Goal: Navigation & Orientation: Find specific page/section

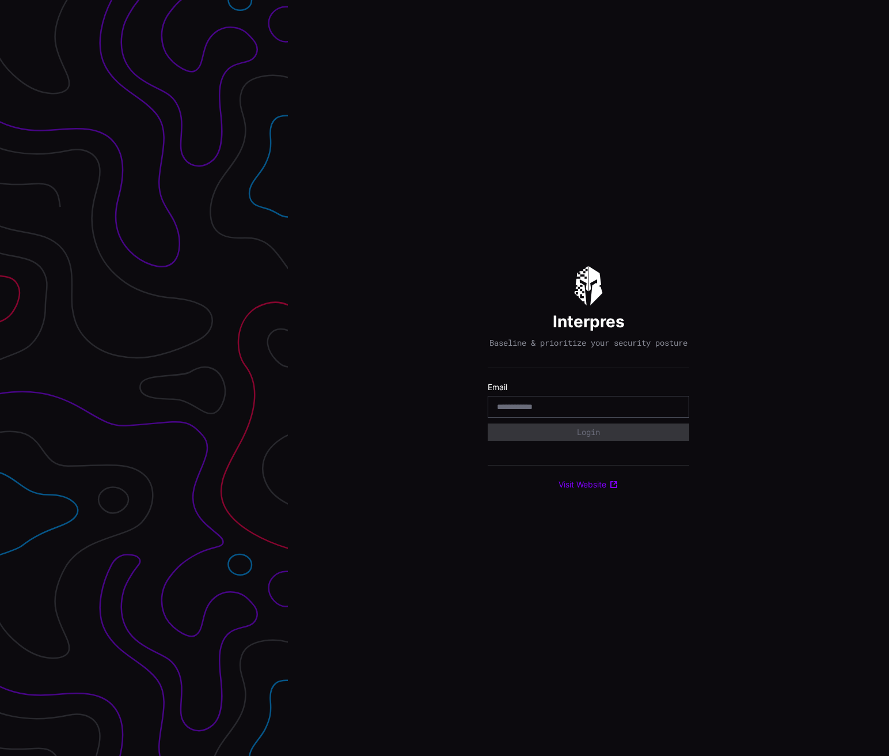
click at [569, 412] on input "email" at bounding box center [588, 406] width 183 height 10
click at [563, 409] on input "email" at bounding box center [588, 406] width 183 height 10
type input "**********"
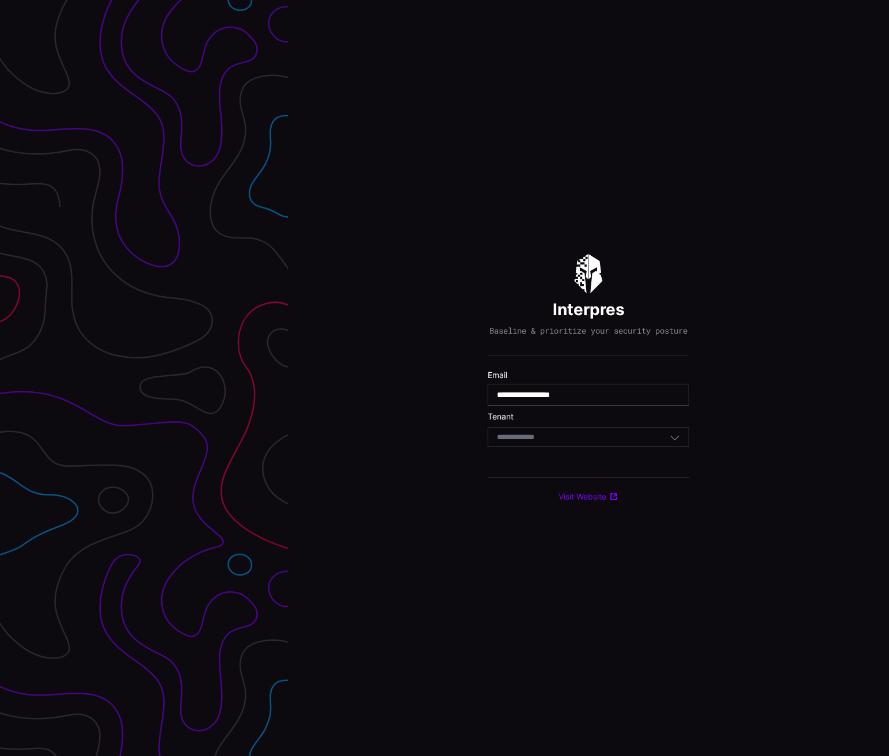
click at [547, 440] on input at bounding box center [526, 438] width 59 height 10
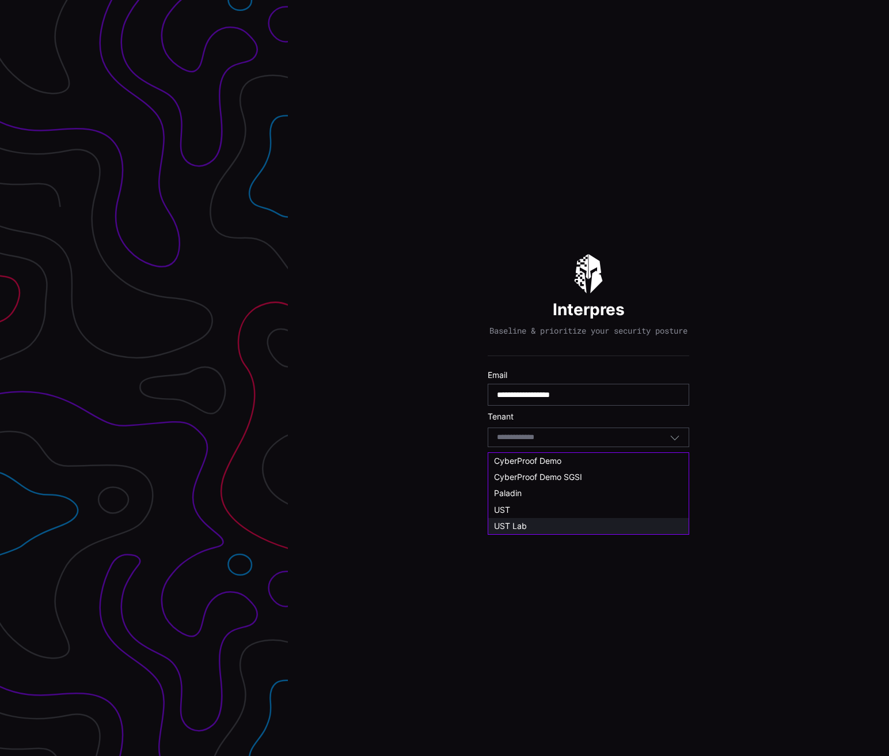
click at [538, 524] on div "UST Lab" at bounding box center [588, 526] width 189 height 10
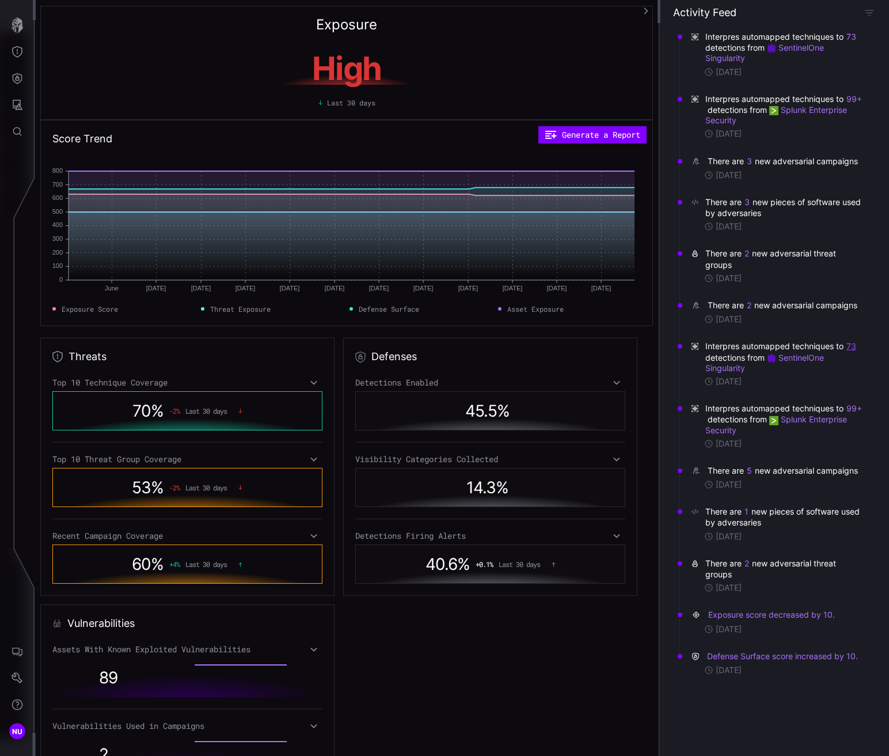
click at [849, 347] on button "73" at bounding box center [851, 347] width 11 height 12
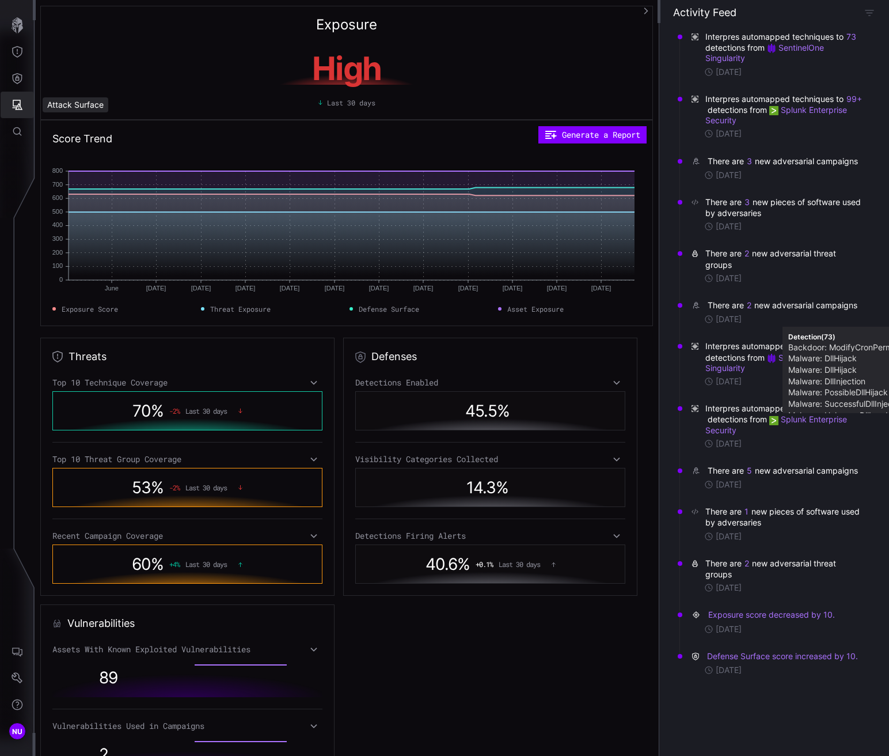
click at [25, 98] on button "Attack Surface" at bounding box center [17, 105] width 33 height 26
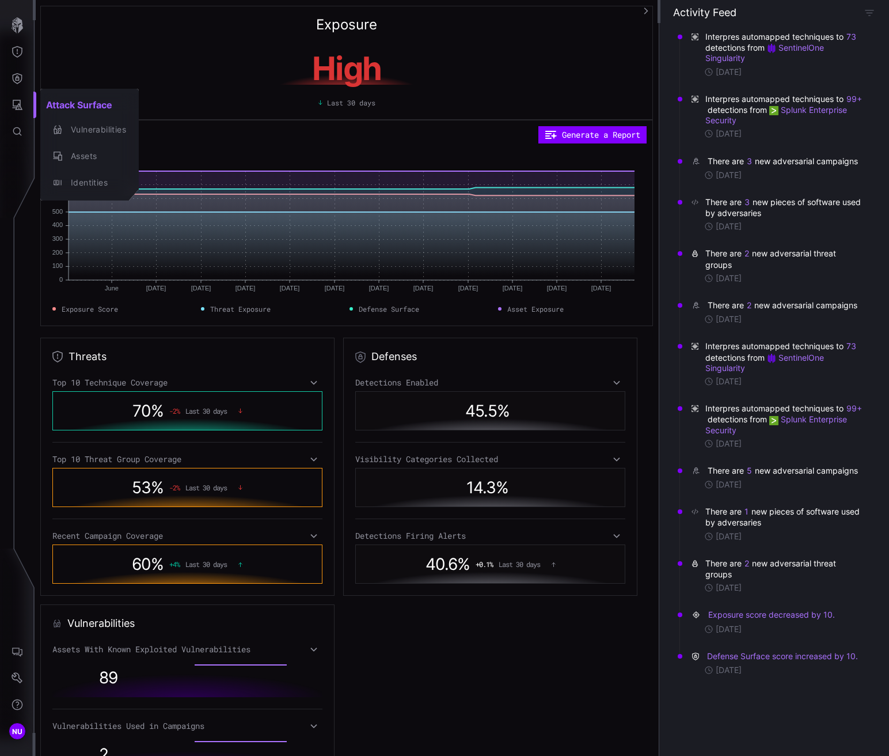
click at [20, 50] on div at bounding box center [444, 378] width 889 height 756
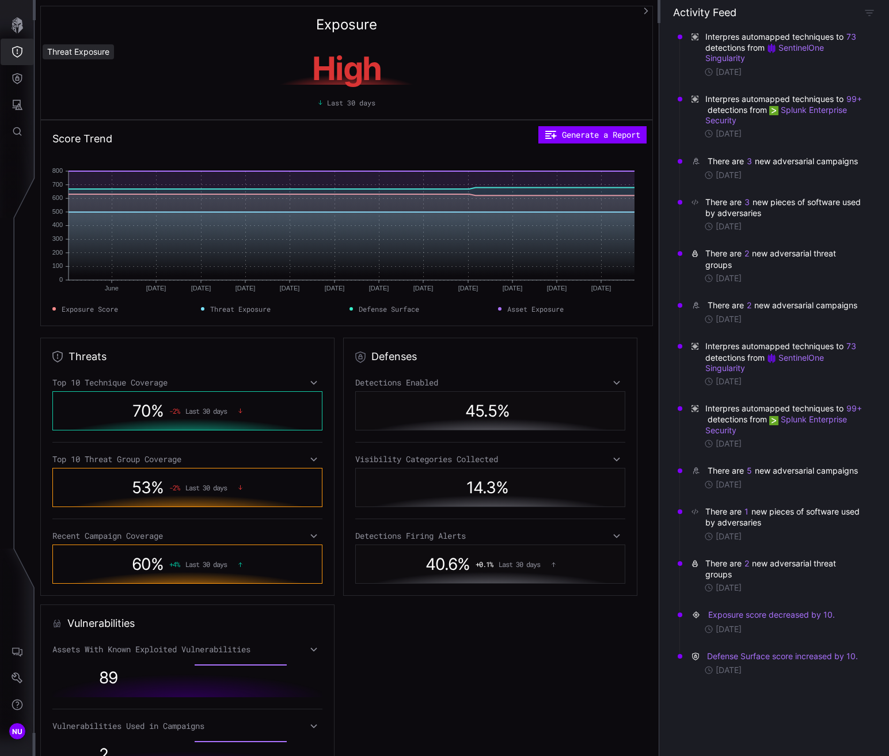
click at [16, 50] on icon "Threat Exposure" at bounding box center [18, 52] width 12 height 12
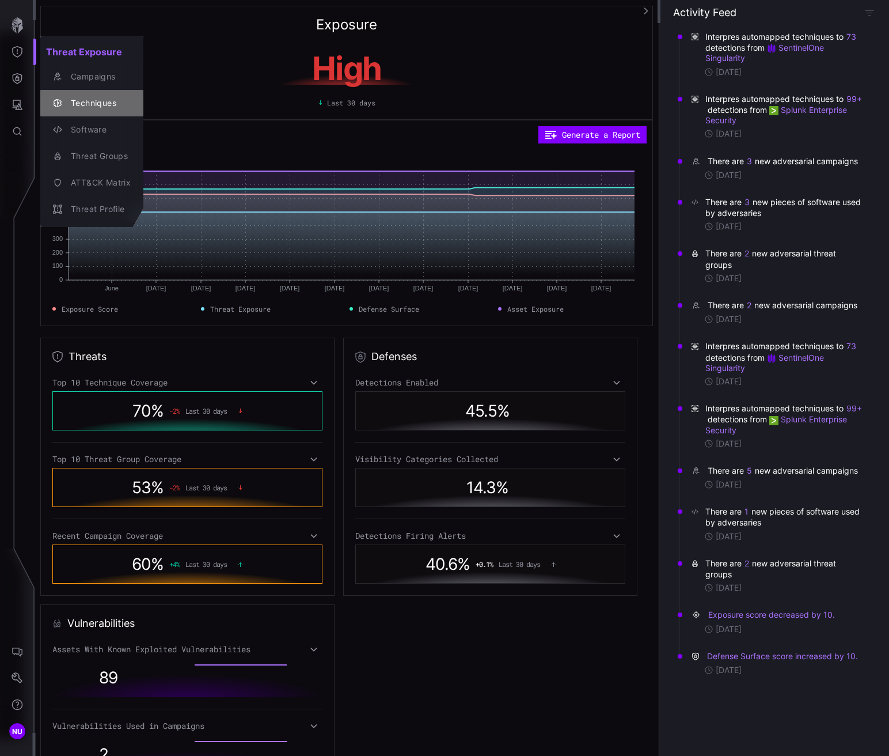
click at [97, 107] on div "Techniques" at bounding box center [98, 103] width 66 height 14
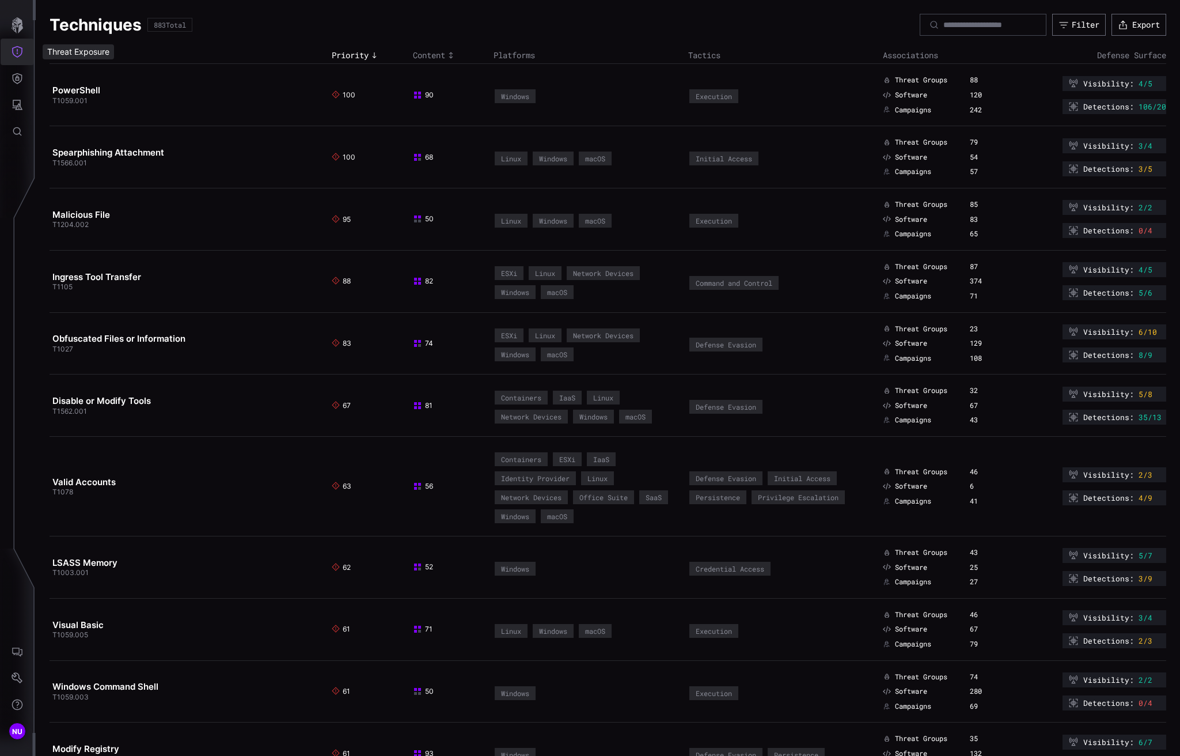
click at [18, 52] on icon "Threat Exposure" at bounding box center [18, 52] width 12 height 12
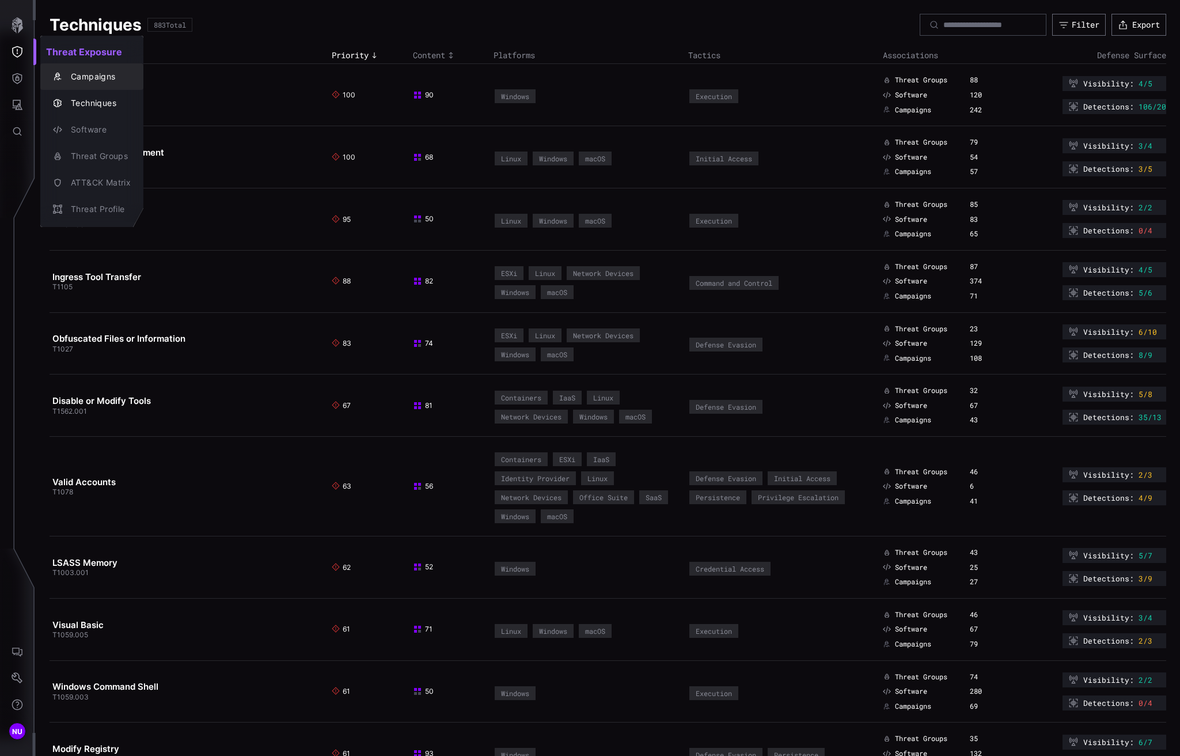
click at [94, 71] on div "Campaigns" at bounding box center [98, 77] width 66 height 14
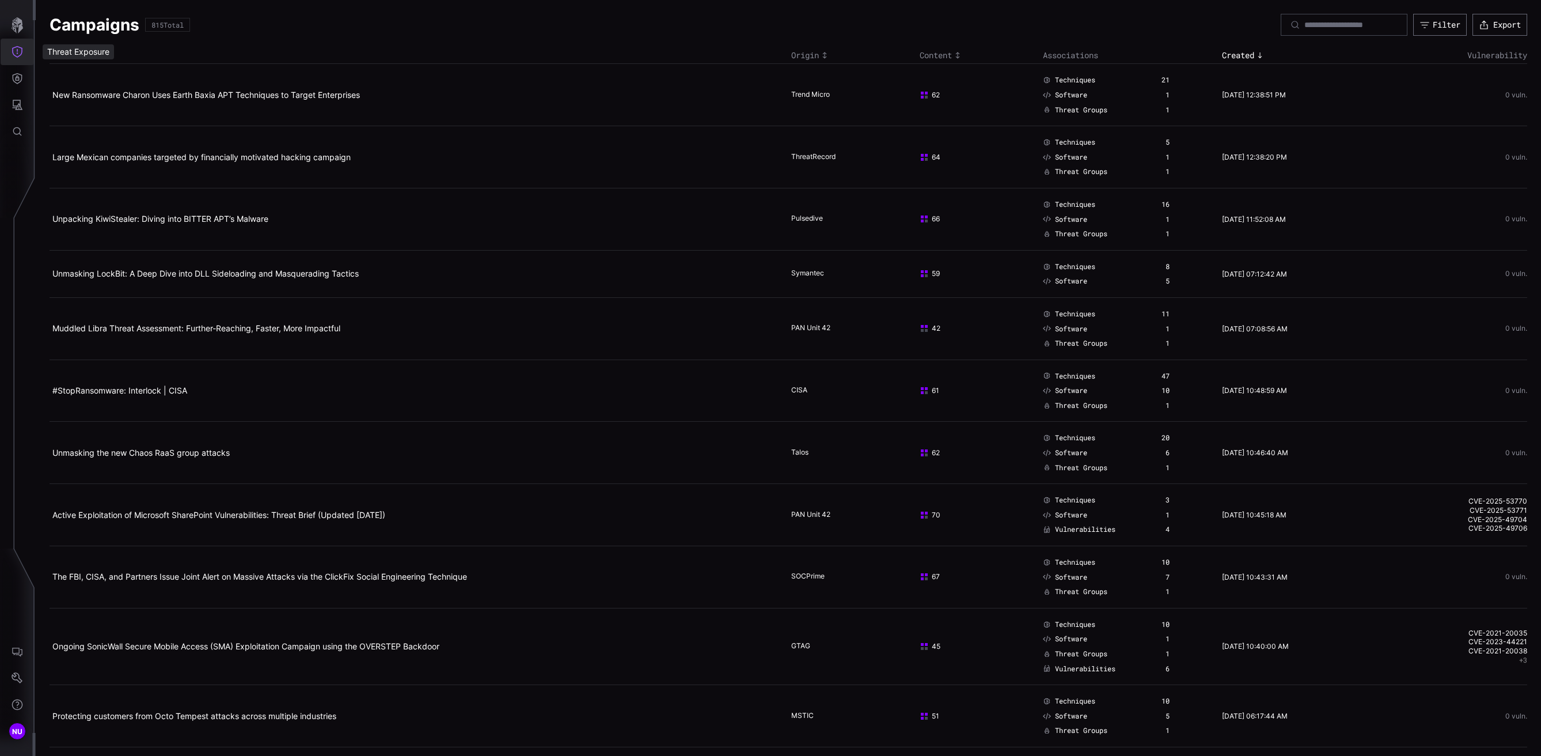
click at [18, 53] on icon "Threat Exposure" at bounding box center [18, 52] width 12 height 12
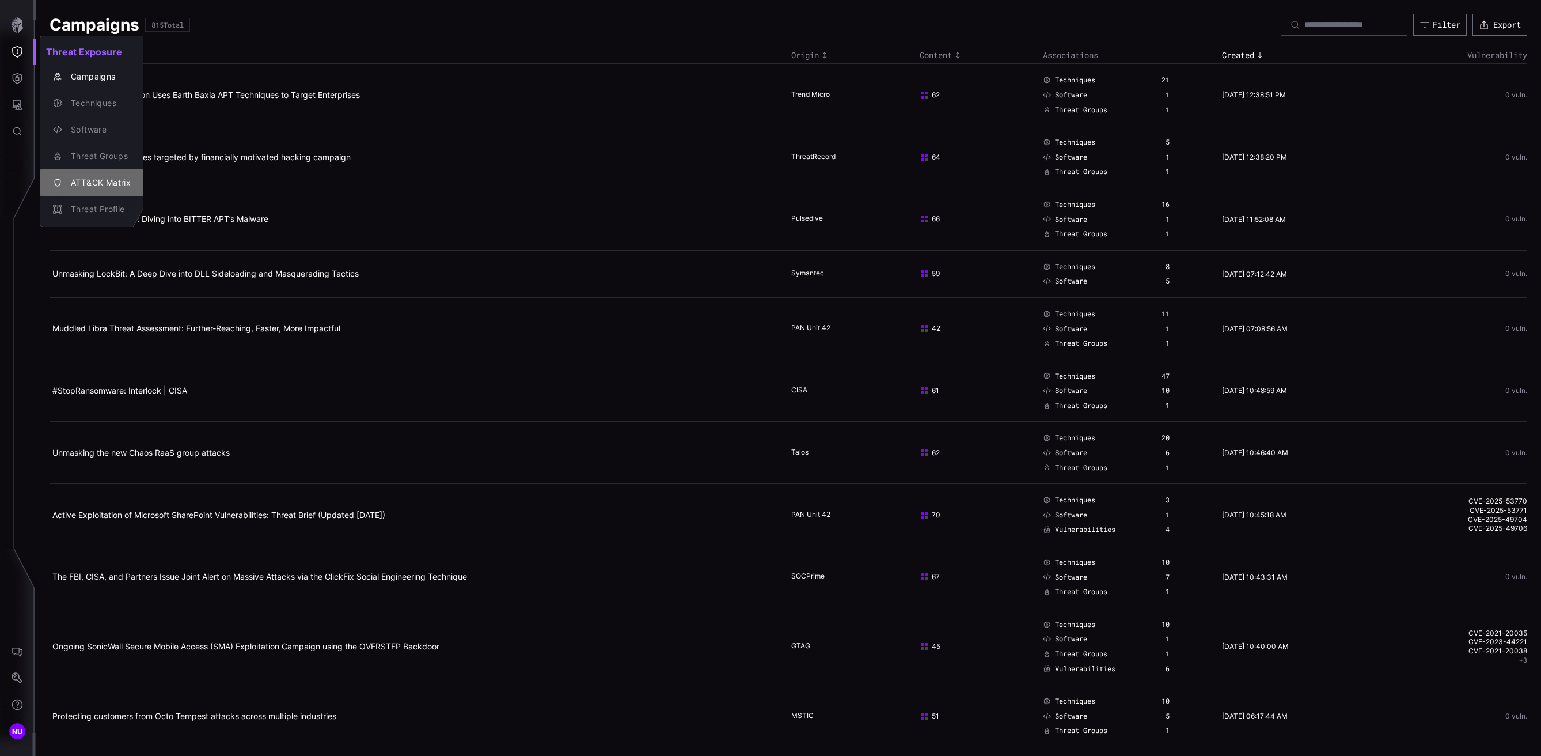
click at [67, 185] on div "ATT&CK Matrix" at bounding box center [98, 183] width 66 height 14
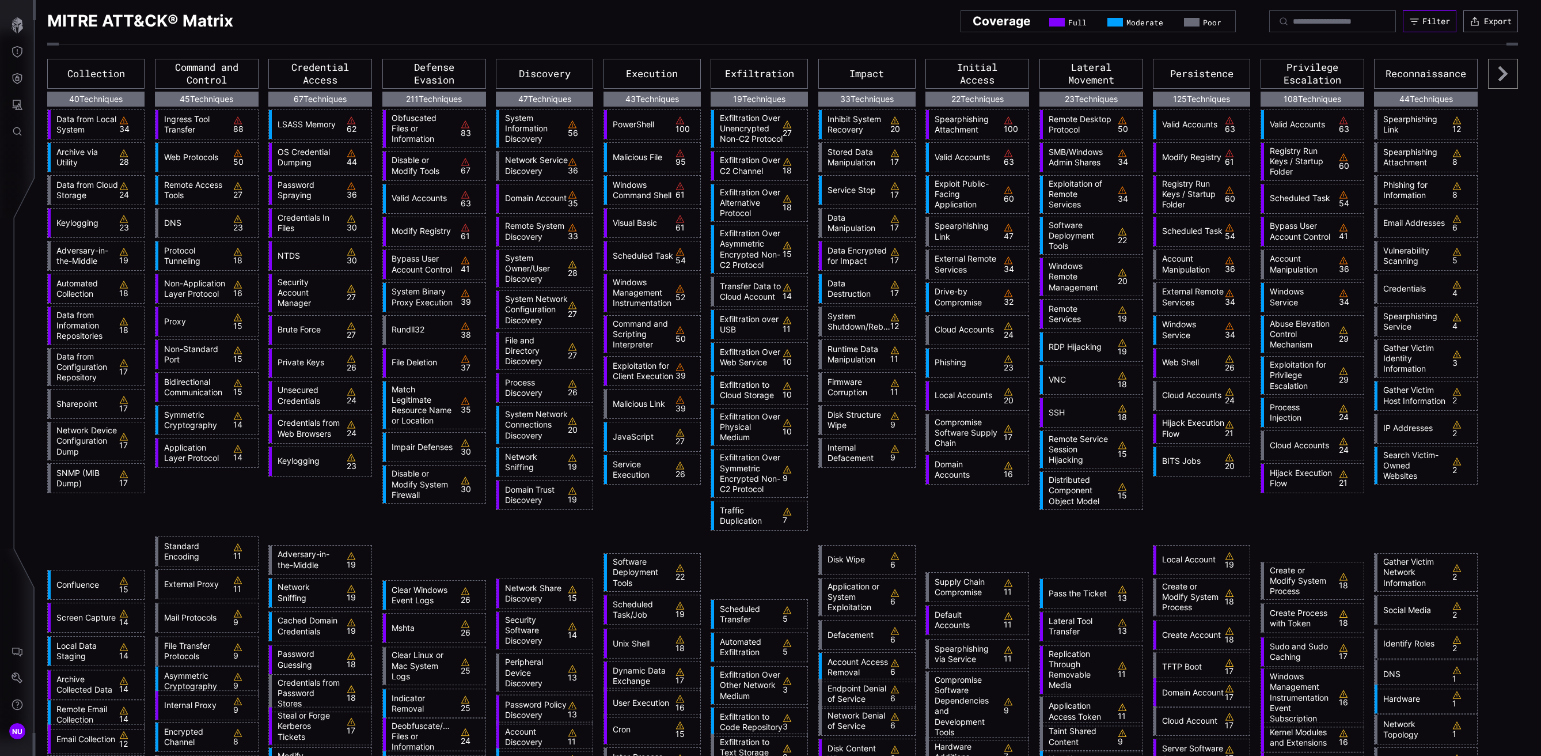
click at [889, 22] on div "Filter" at bounding box center [1437, 21] width 28 height 10
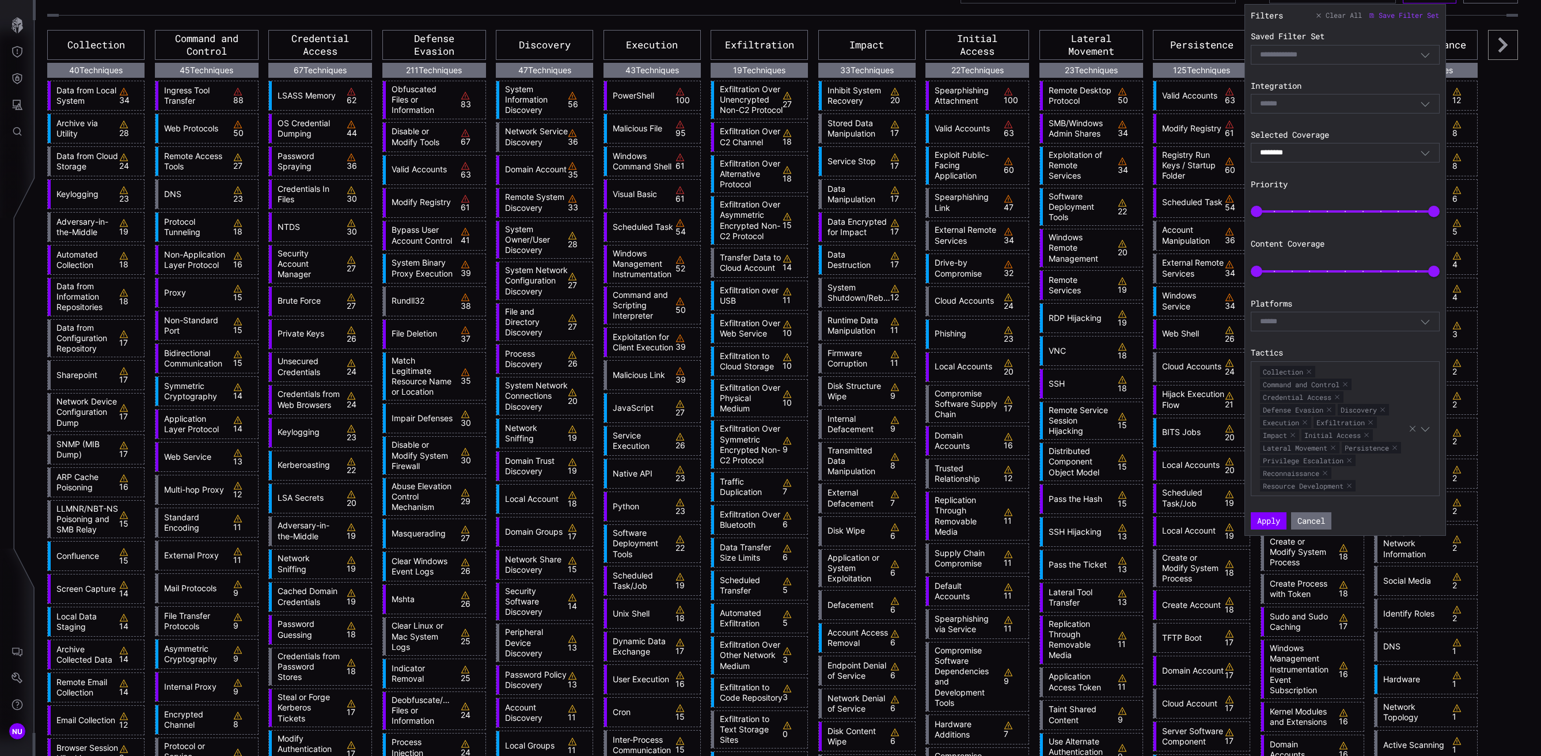
scroll to position [44, 0]
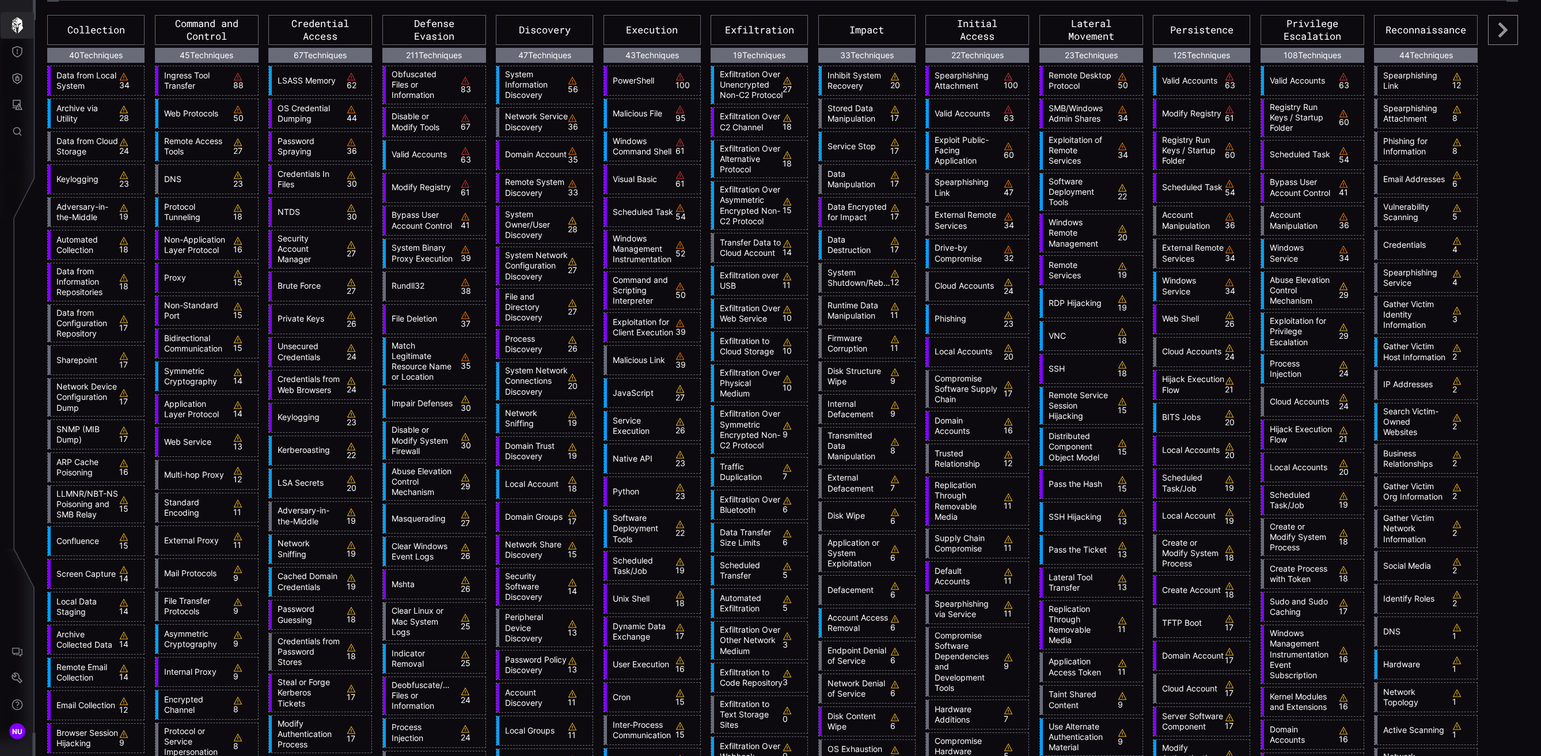
click at [18, 26] on icon "button" at bounding box center [18, 25] width 12 height 16
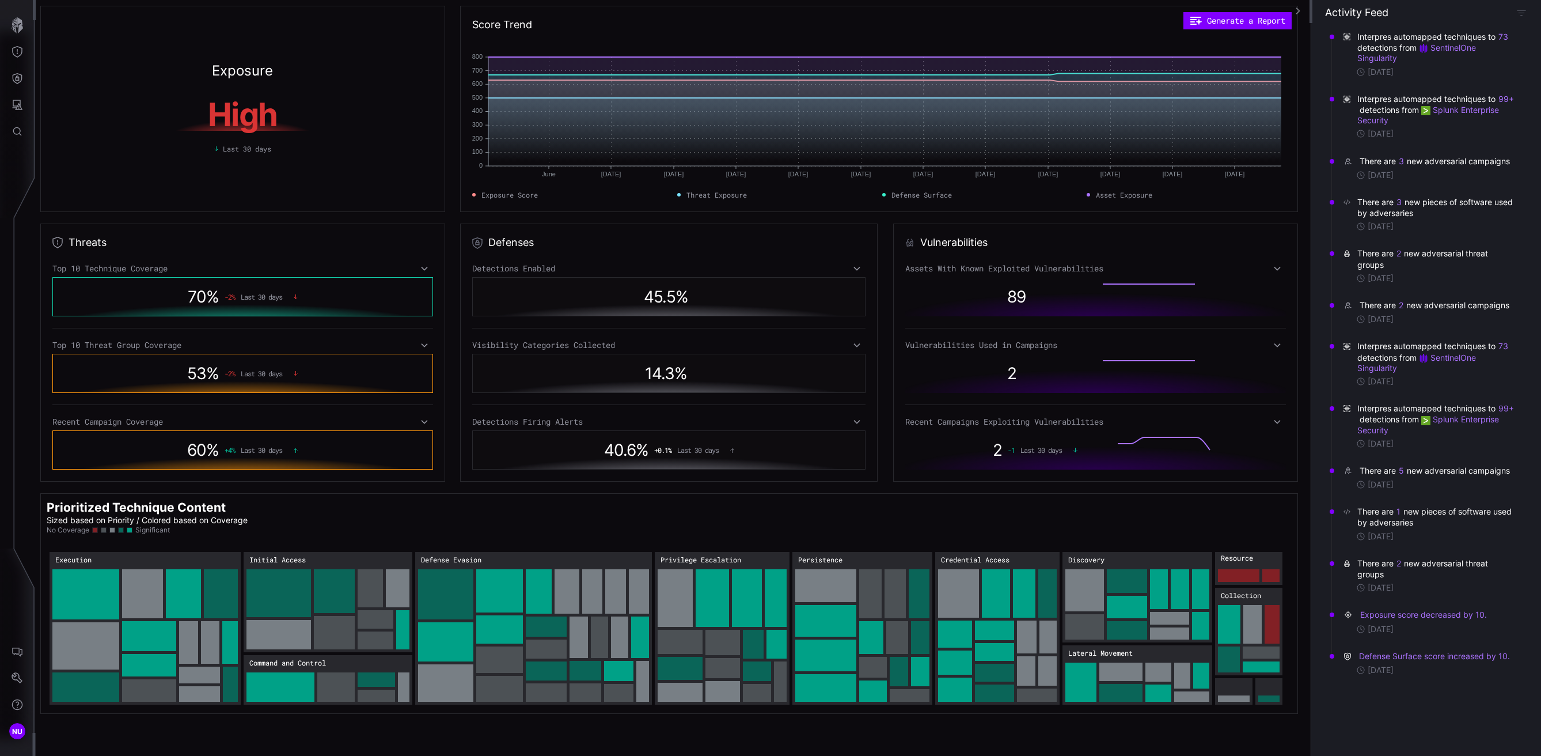
click at [889, 7] on button "button" at bounding box center [1297, 11] width 18 height 22
